Goal: Check status: Check status

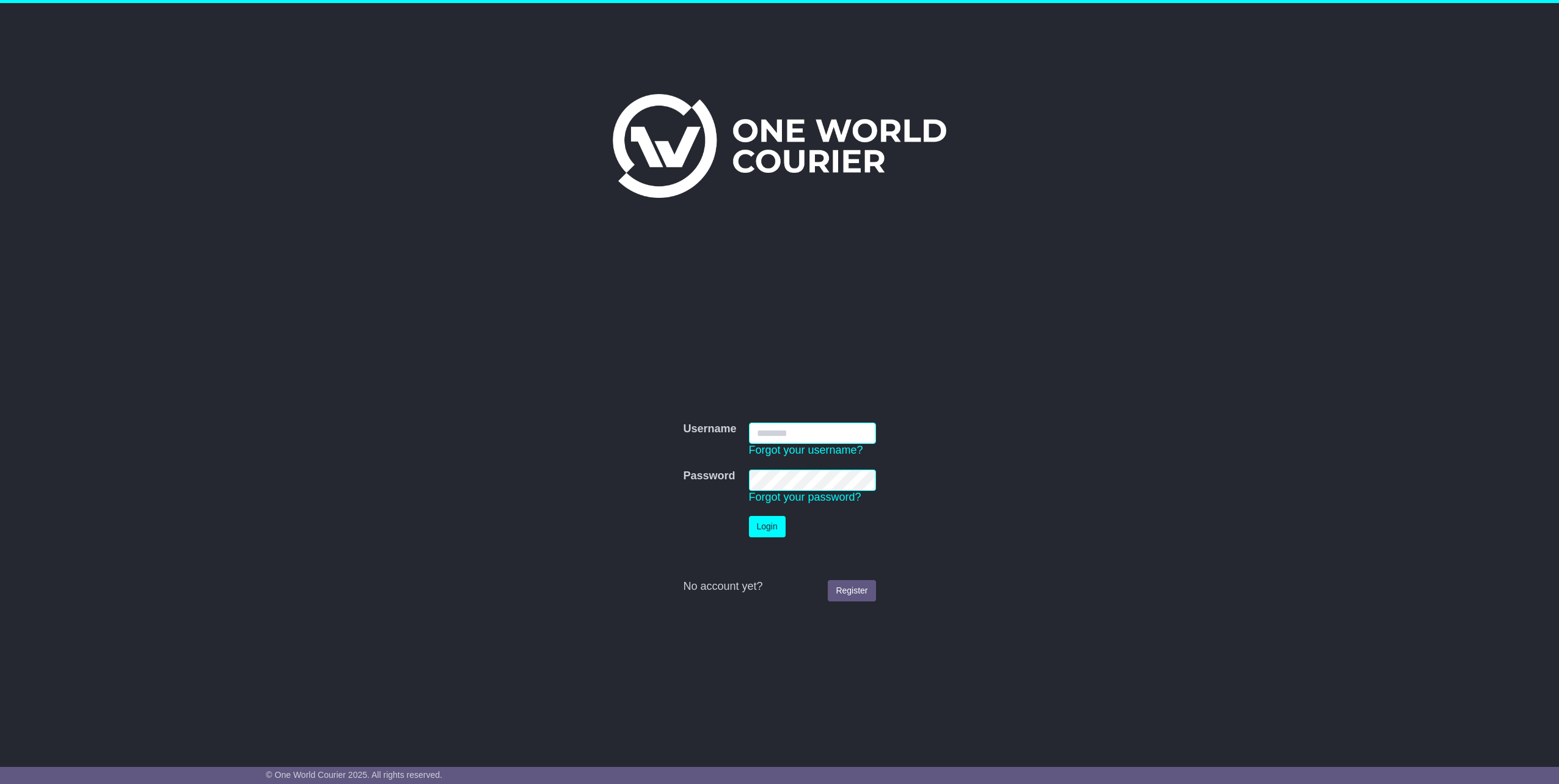
type input "**********"
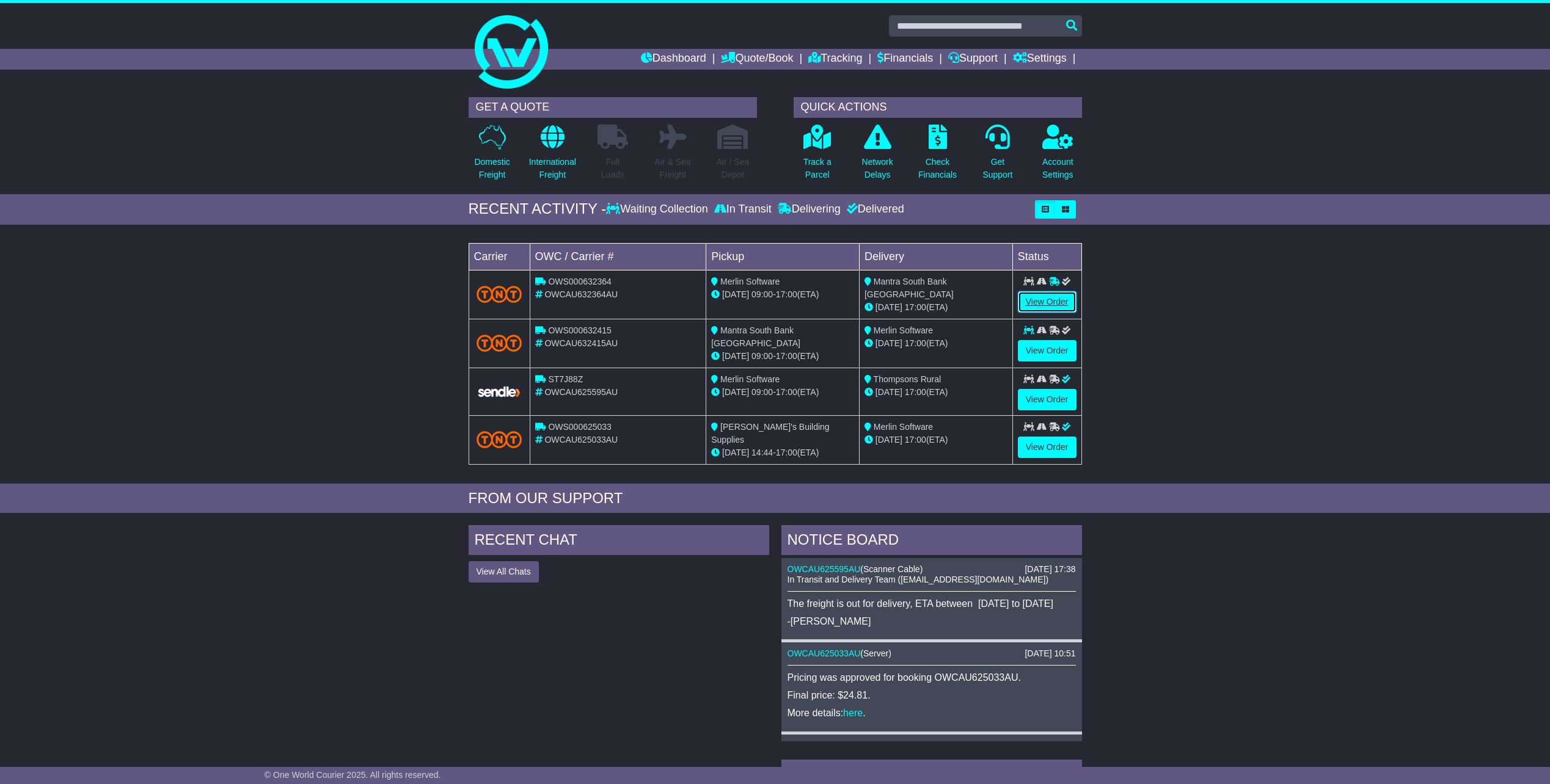
click at [1047, 302] on link "View Order" at bounding box center [1047, 301] width 59 height 21
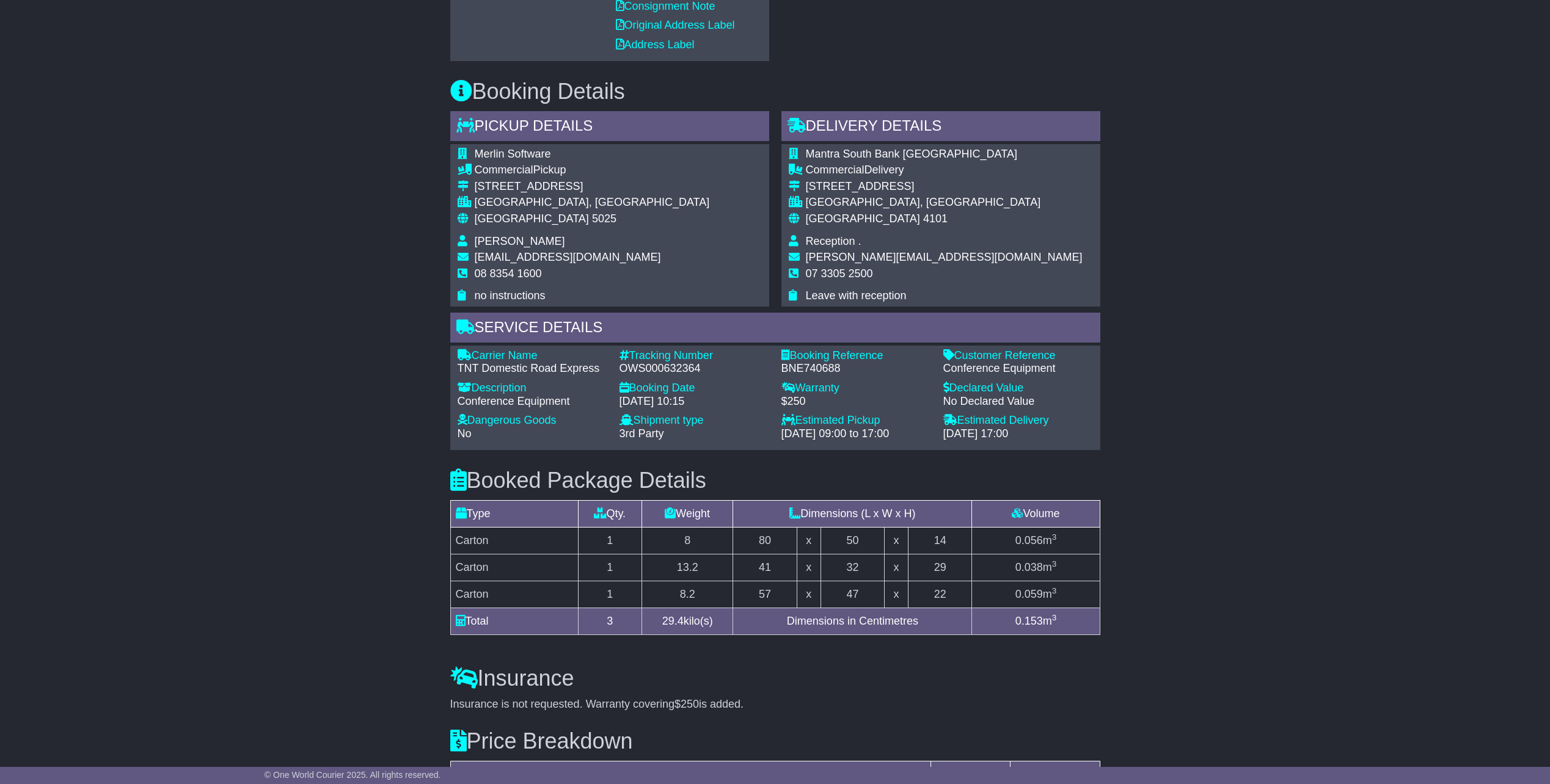
scroll to position [550, 0]
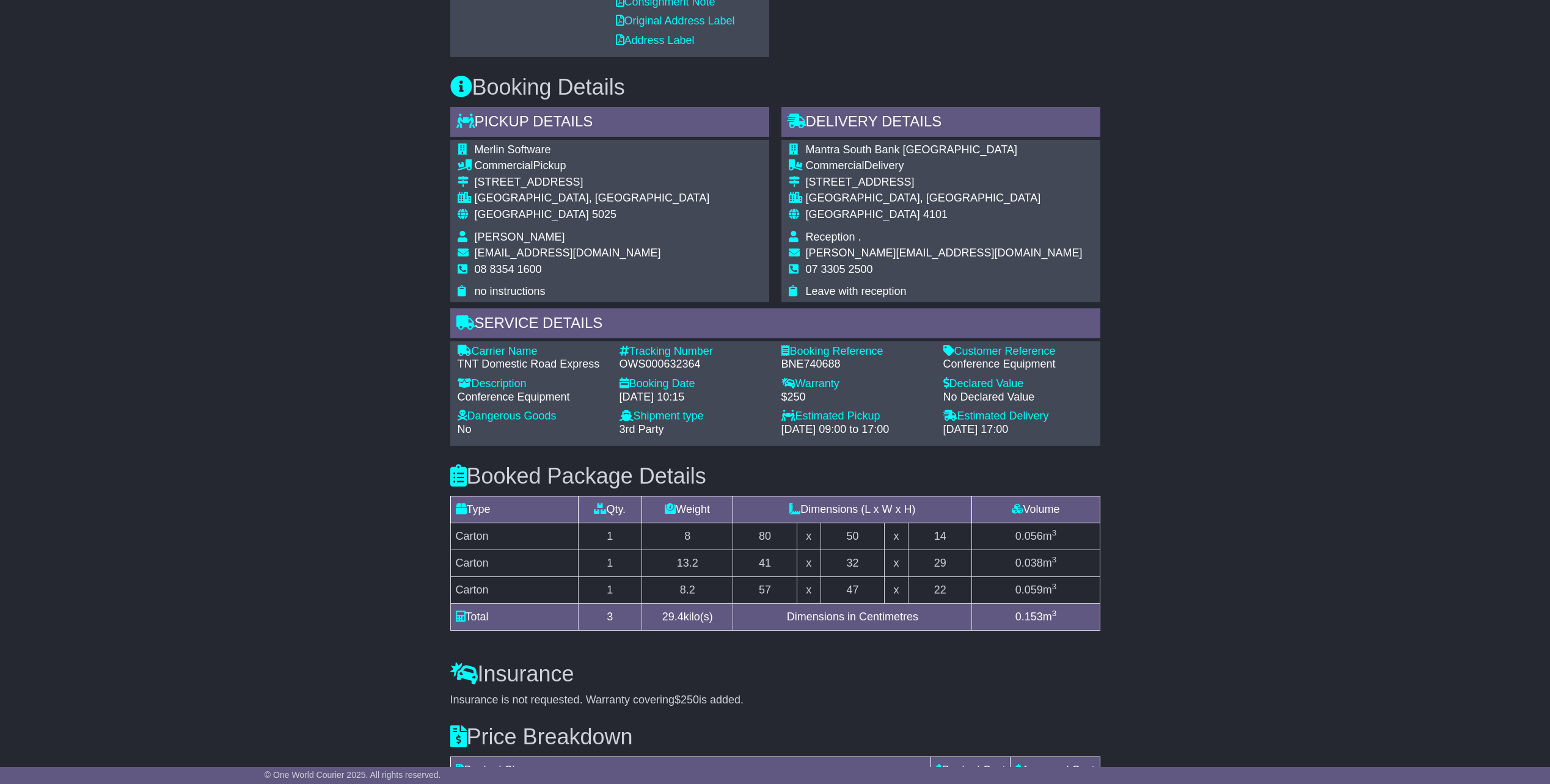
click at [669, 365] on div "OWS000632364" at bounding box center [695, 364] width 150 height 13
copy div "OWS000632364"
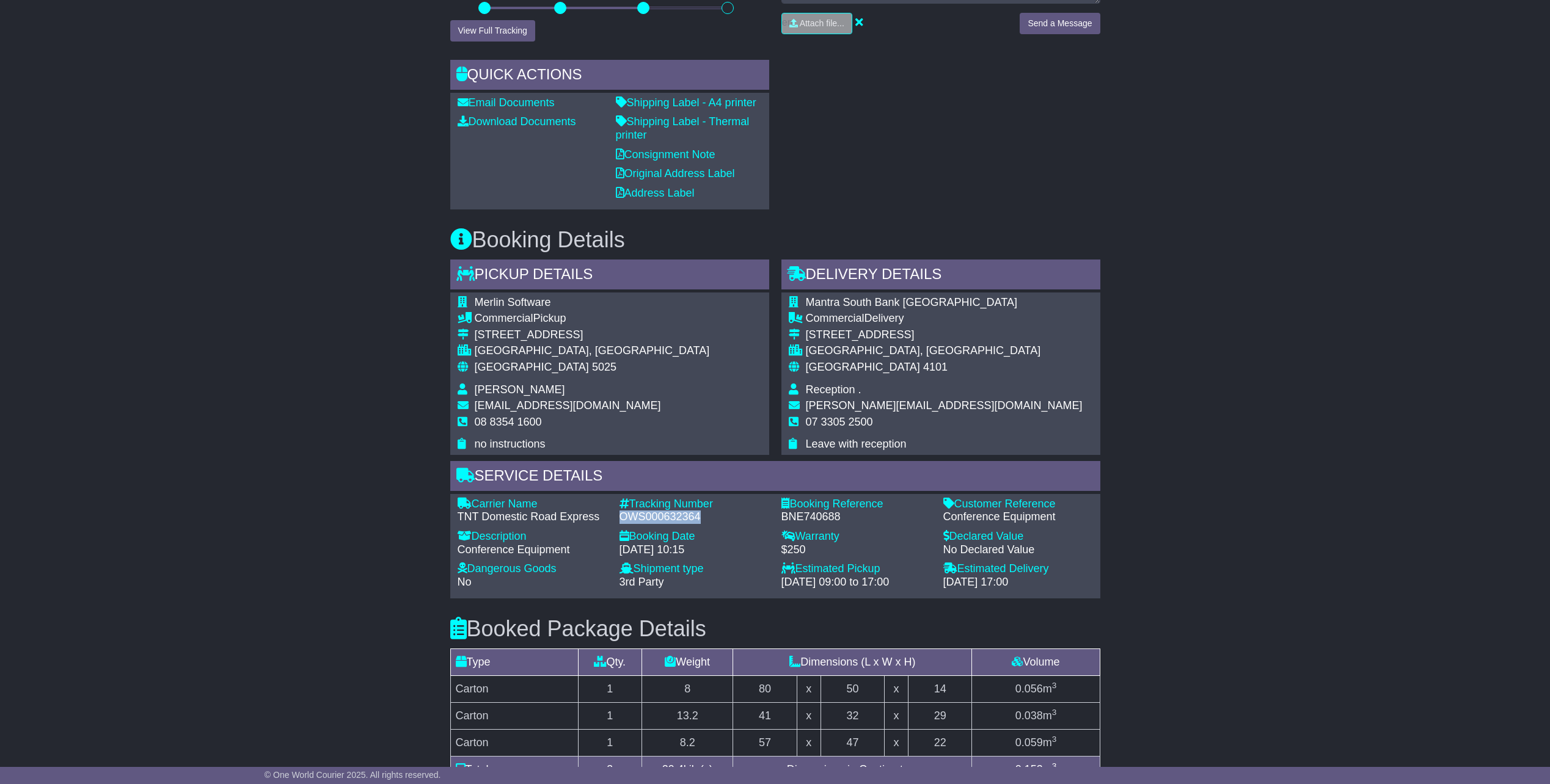
scroll to position [306, 0]
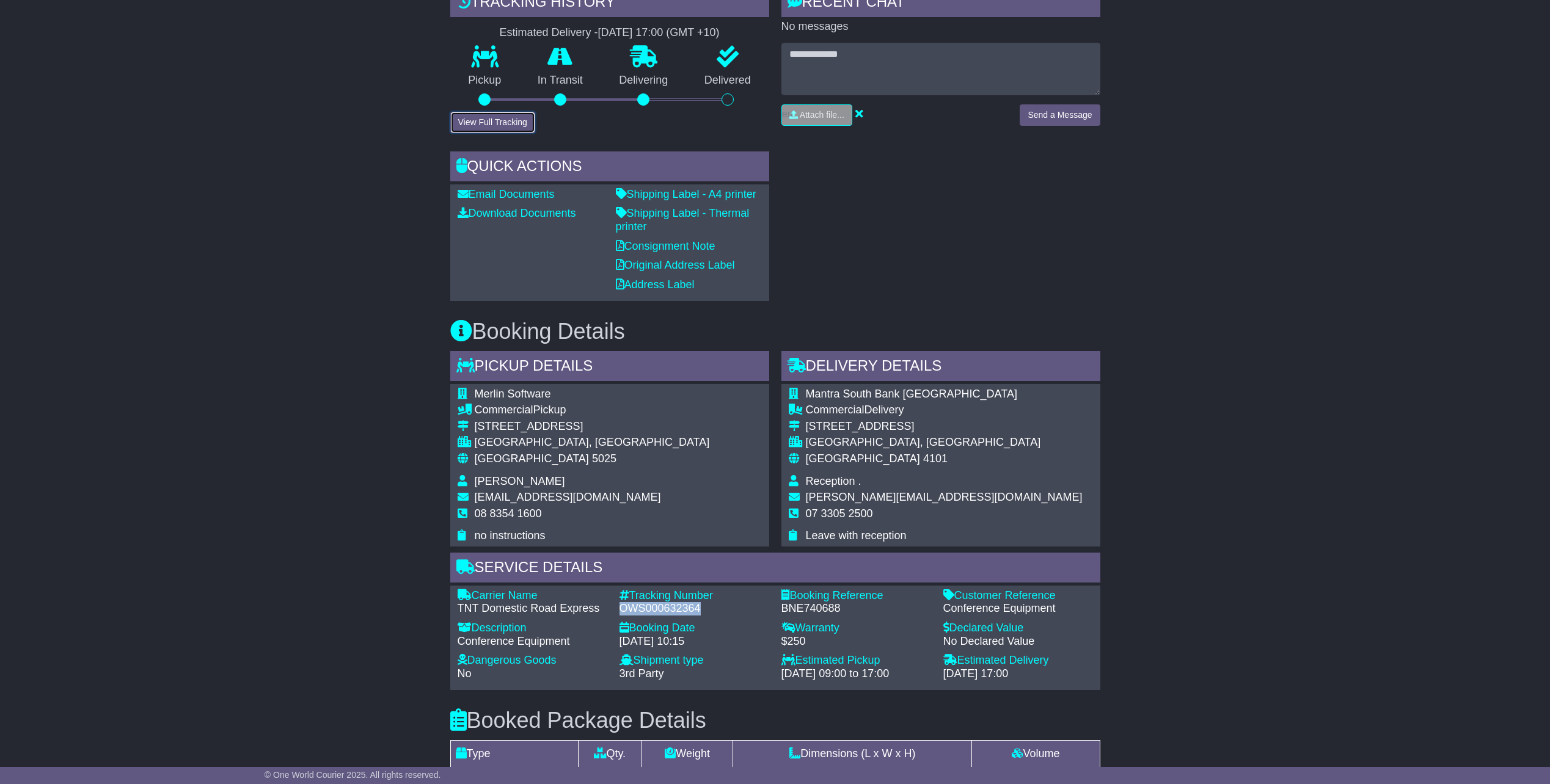
click at [479, 124] on button "View Full Tracking" at bounding box center [493, 122] width 85 height 21
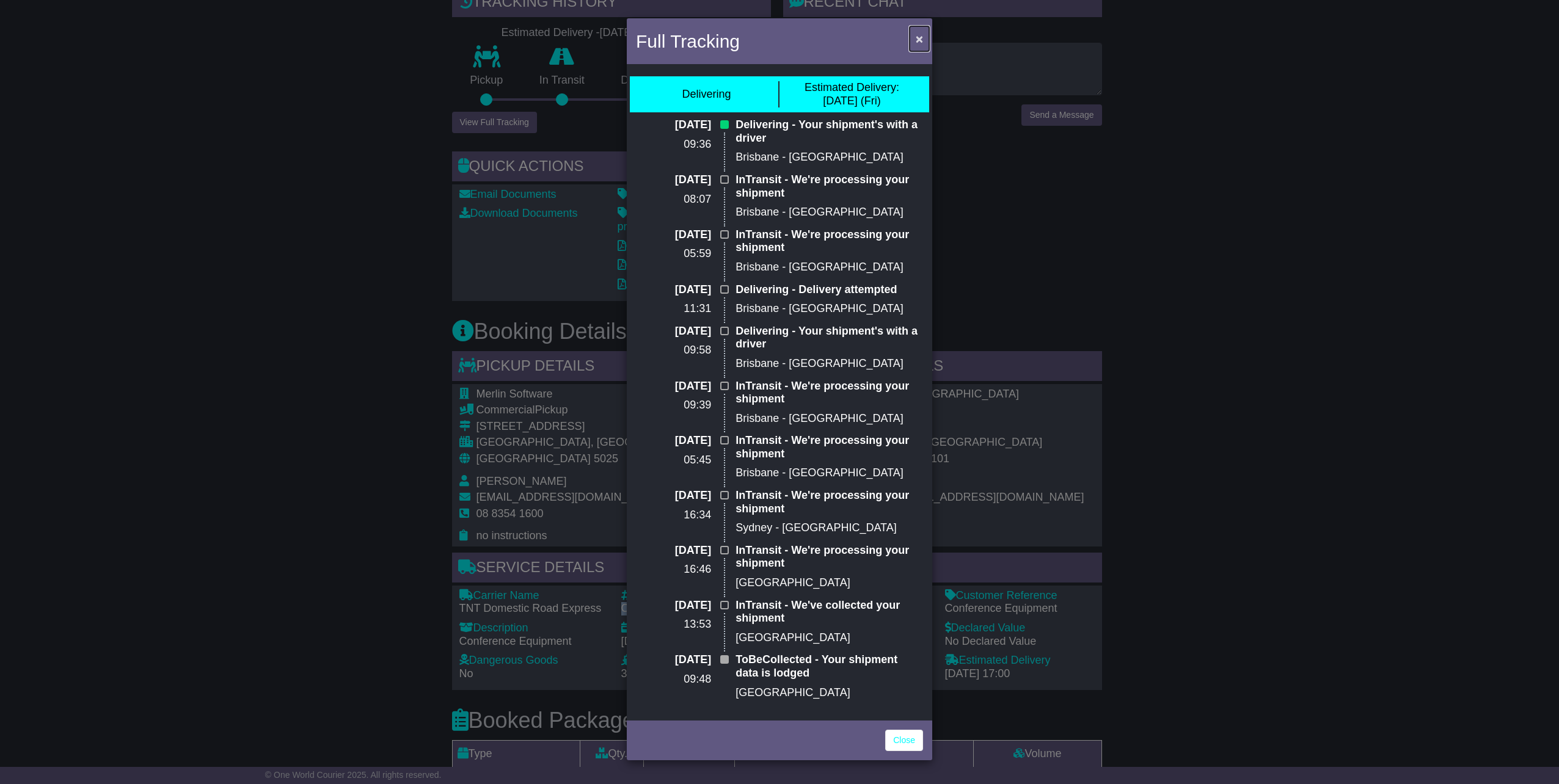
click at [918, 39] on span "×" at bounding box center [920, 38] width 7 height 14
